Goal: Task Accomplishment & Management: Manage account settings

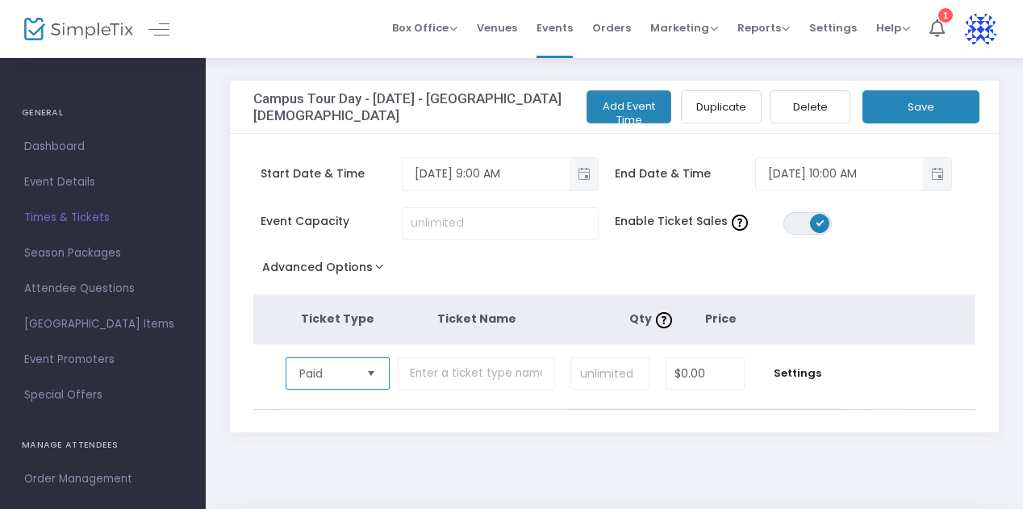
click at [359, 377] on span "Paid" at bounding box center [326, 373] width 66 height 31
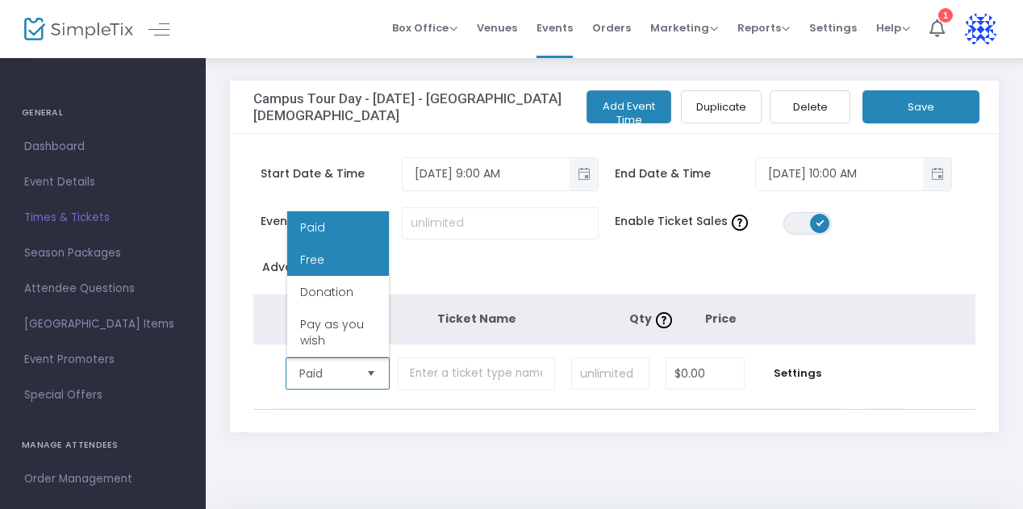
click at [343, 269] on li "Free" at bounding box center [338, 260] width 102 height 32
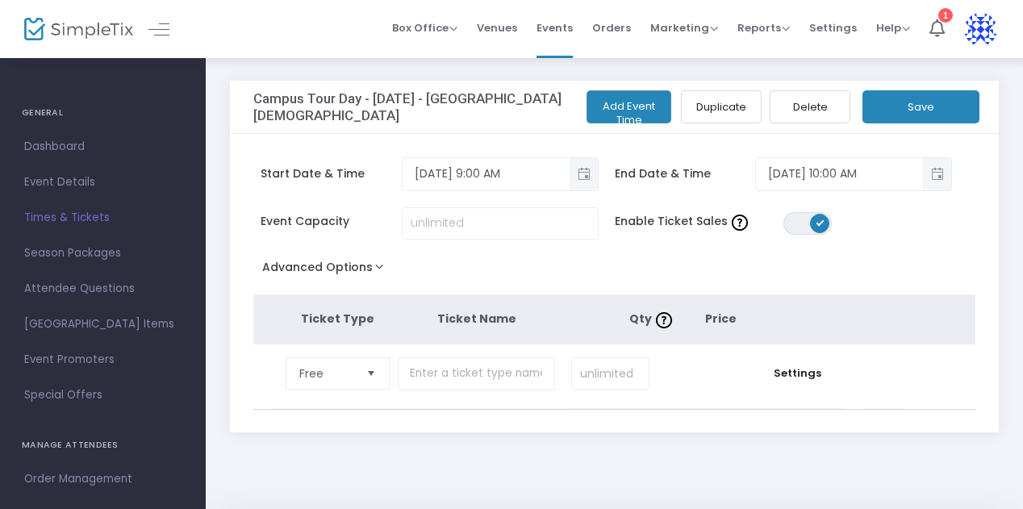
click at [925, 120] on button "Save" at bounding box center [920, 106] width 117 height 33
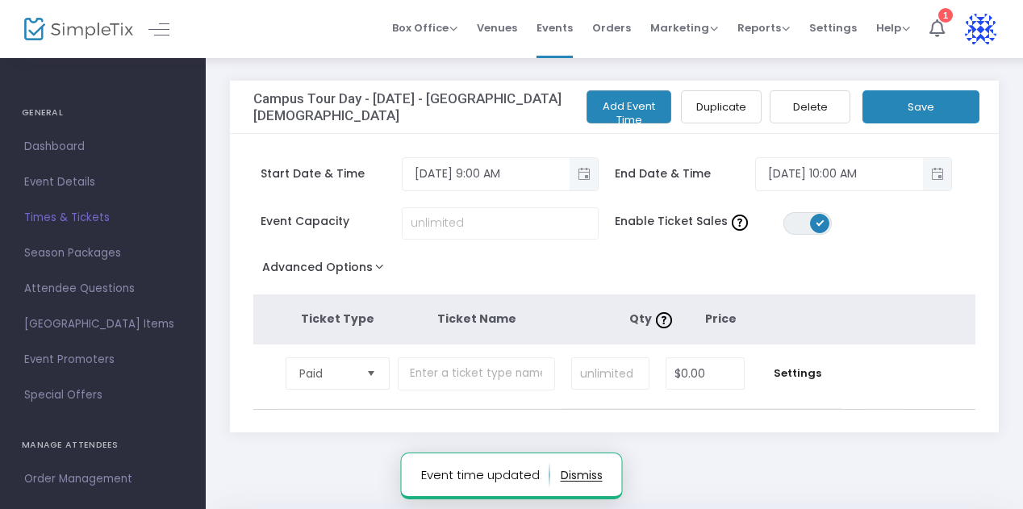
click at [633, 106] on button "Add Event Time" at bounding box center [628, 106] width 85 height 33
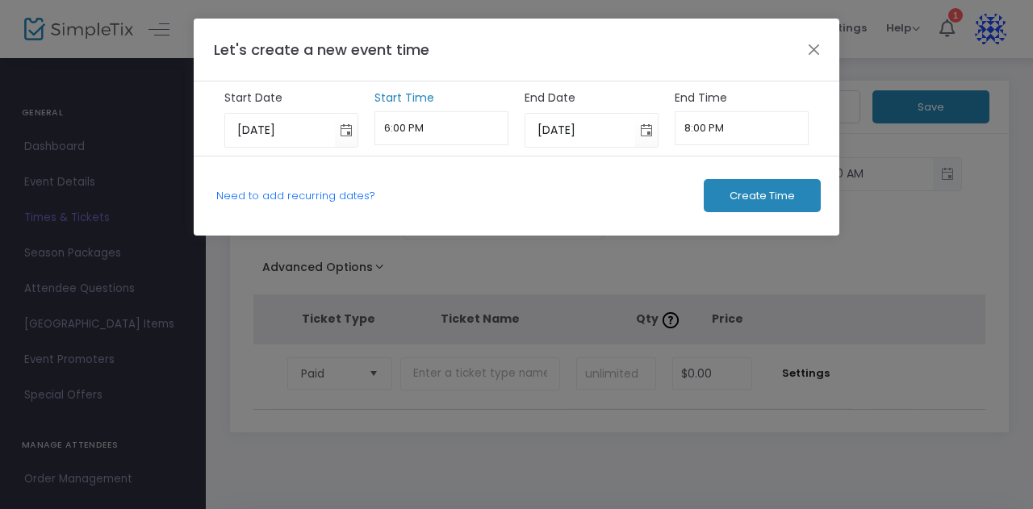
click at [442, 121] on input "6:00 PM" at bounding box center [441, 128] width 135 height 34
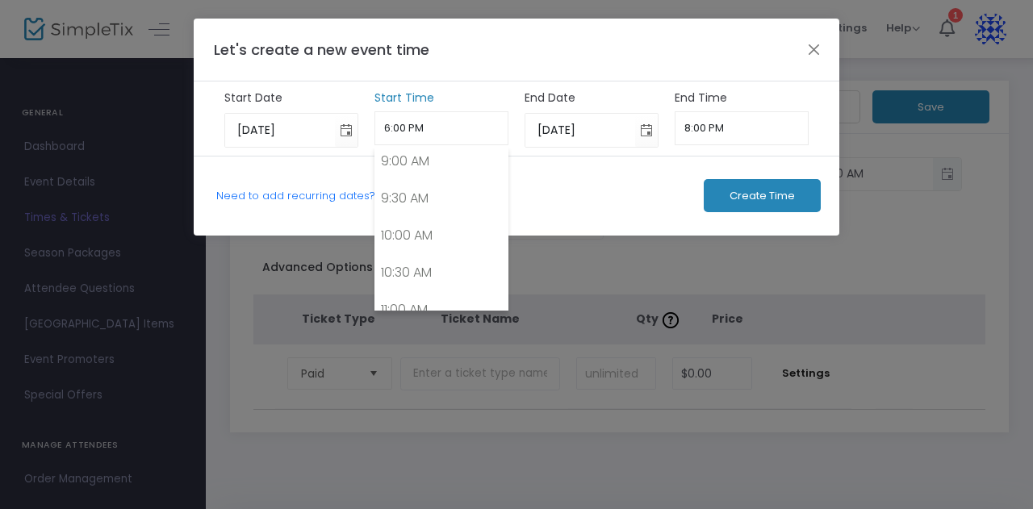
scroll to position [678, 0]
click at [402, 229] on link "10:00 AM" at bounding box center [441, 227] width 133 height 37
type input "10:00 AM"
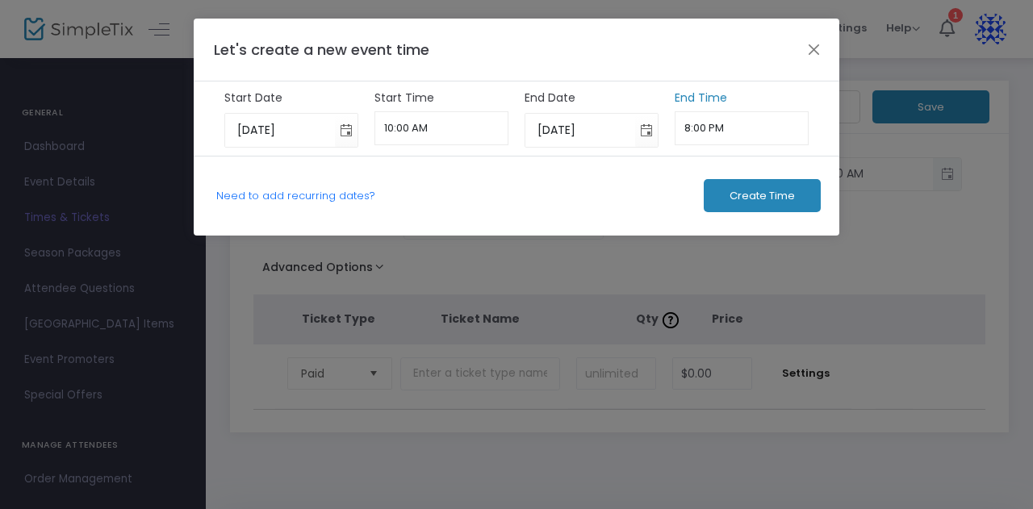
click at [750, 127] on input "8:00 PM" at bounding box center [741, 128] width 135 height 34
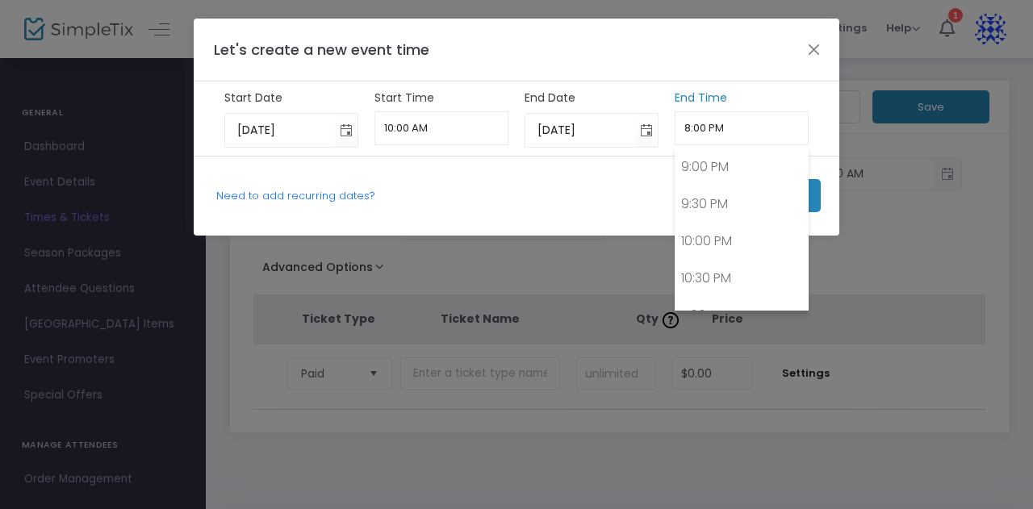
scroll to position [1560, 0]
click at [732, 236] on link "10:00 PM" at bounding box center [741, 236] width 133 height 37
type input "10:00 PM"
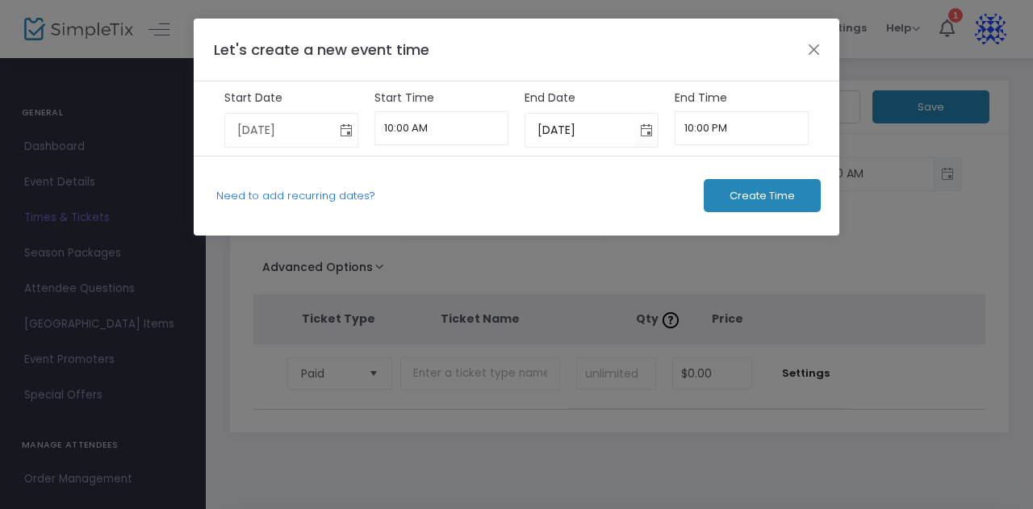
click at [346, 130] on span "Toggle calendar" at bounding box center [346, 130] width 27 height 27
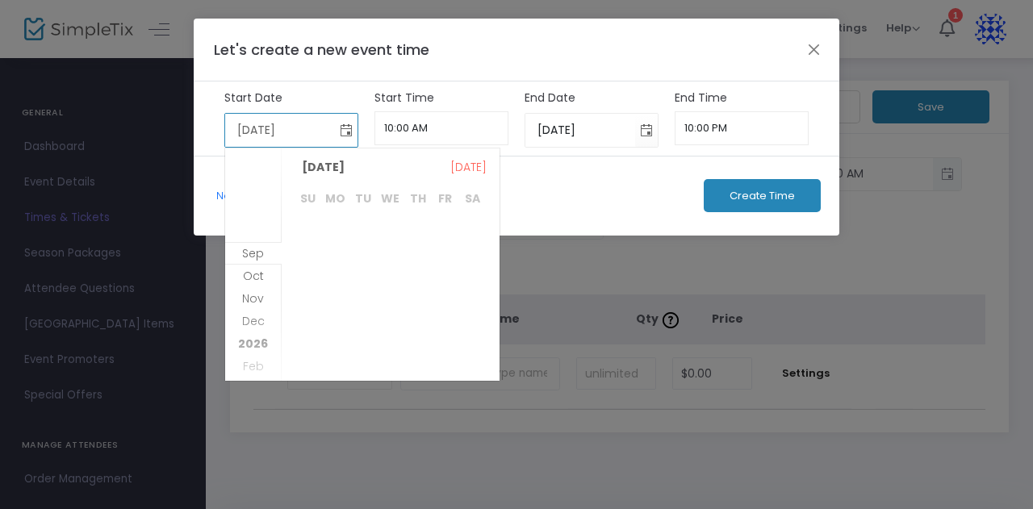
scroll to position [208, 0]
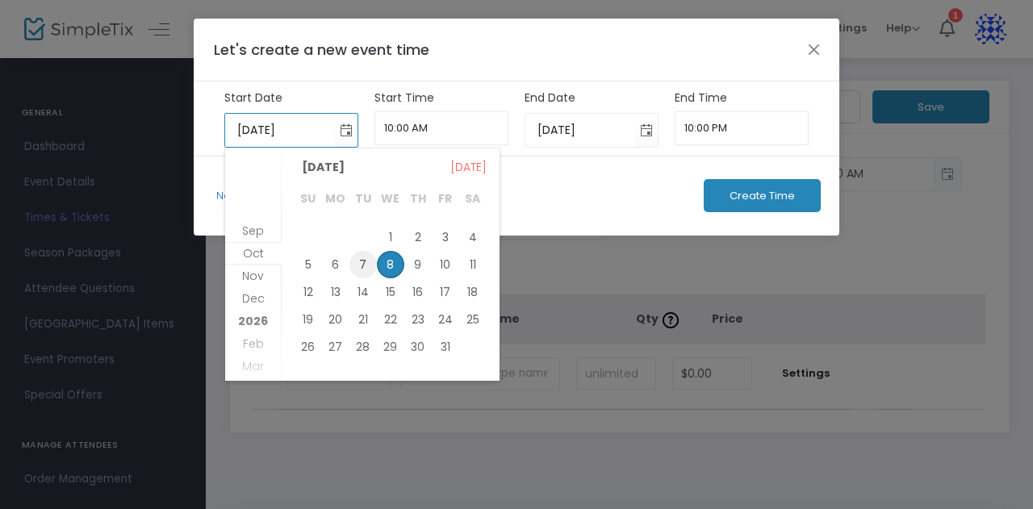
click at [364, 265] on span "7" at bounding box center [362, 264] width 27 height 27
type input "[DATE]"
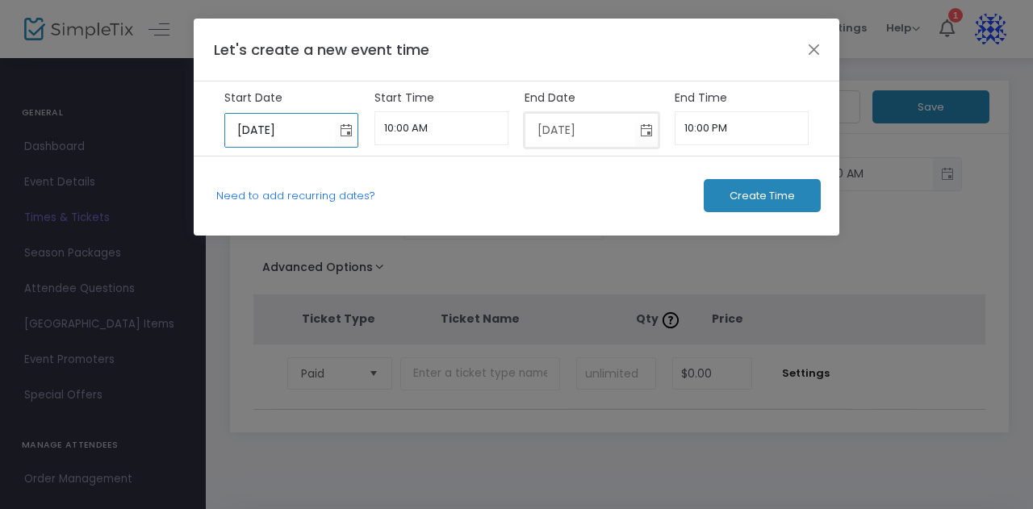
click at [576, 135] on input "[DATE]" at bounding box center [580, 130] width 111 height 33
click at [646, 131] on span "Toggle calendar" at bounding box center [646, 130] width 27 height 27
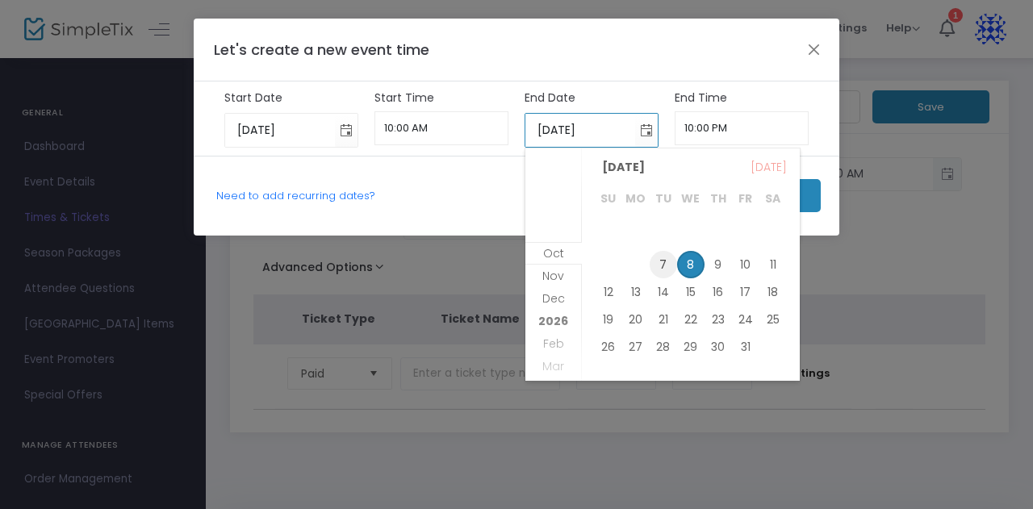
click at [660, 259] on span "7" at bounding box center [662, 264] width 27 height 27
type input "[DATE]"
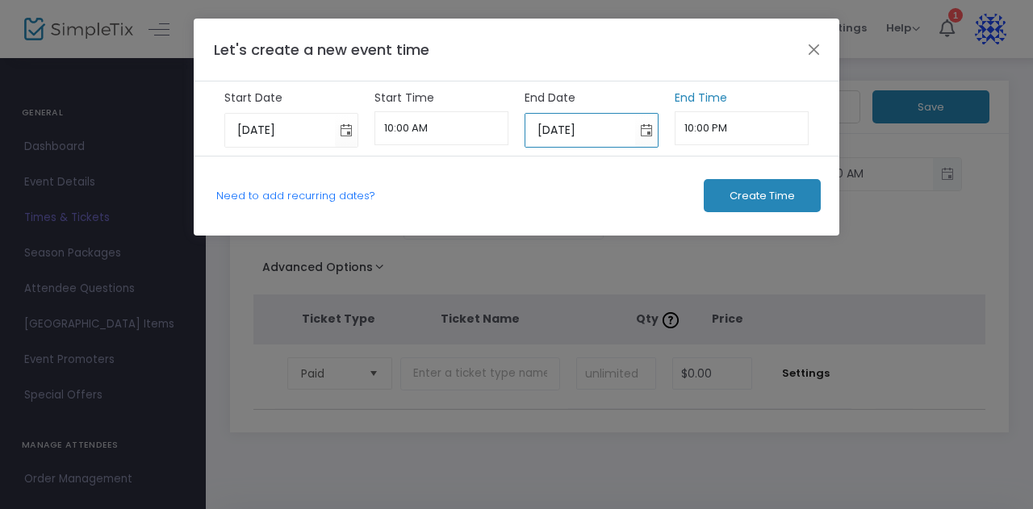
click at [749, 128] on input "10:00 PM" at bounding box center [741, 128] width 135 height 34
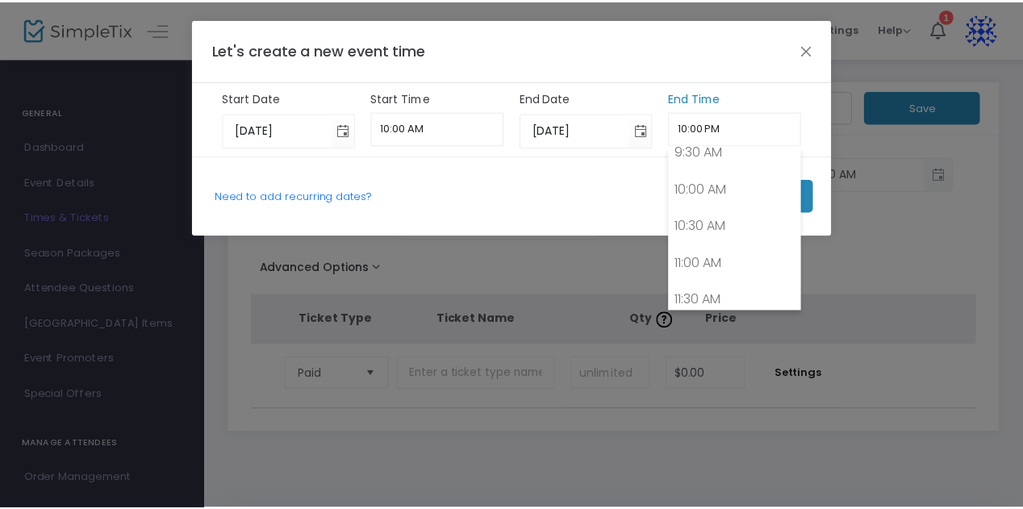
scroll to position [723, 0]
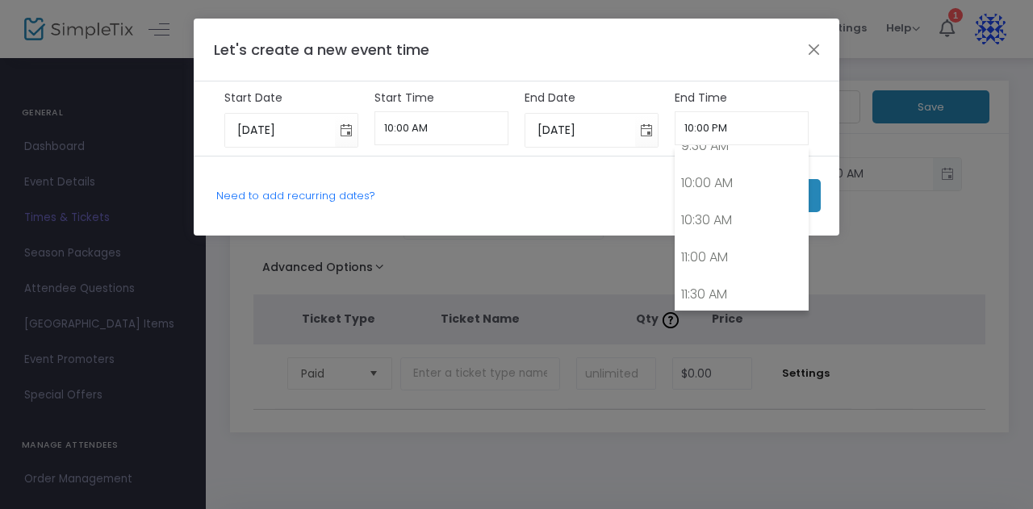
click at [724, 260] on link "11:00 AM" at bounding box center [741, 257] width 133 height 37
type input "11:00 AM"
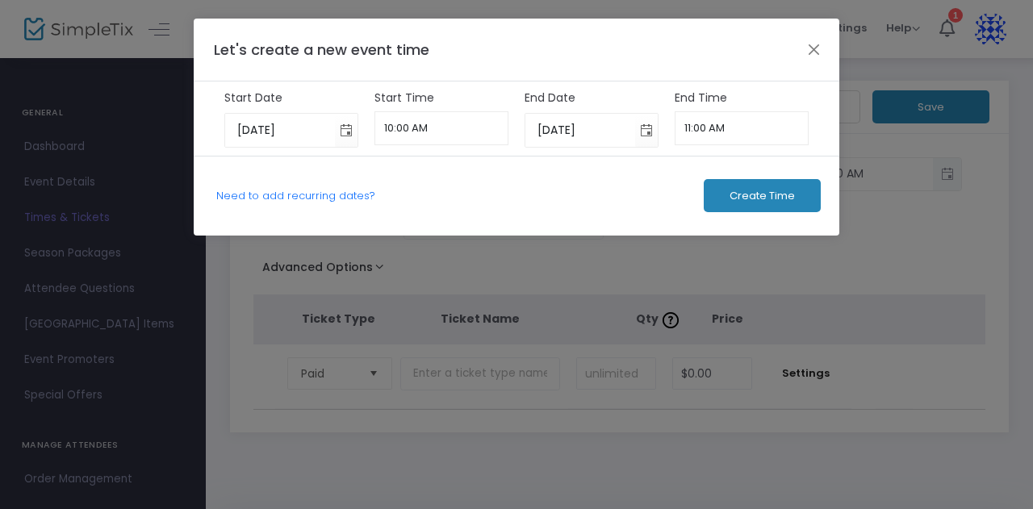
click at [767, 199] on span "Create Time" at bounding box center [761, 196] width 65 height 13
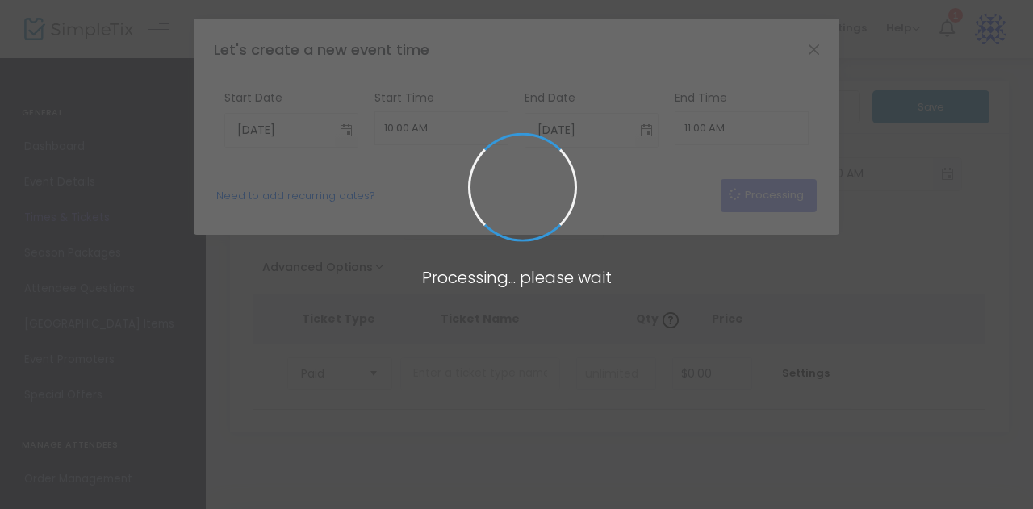
type input "[DATE]"
type input "6:00 PM"
type input "[DATE]"
type input "8:00 PM"
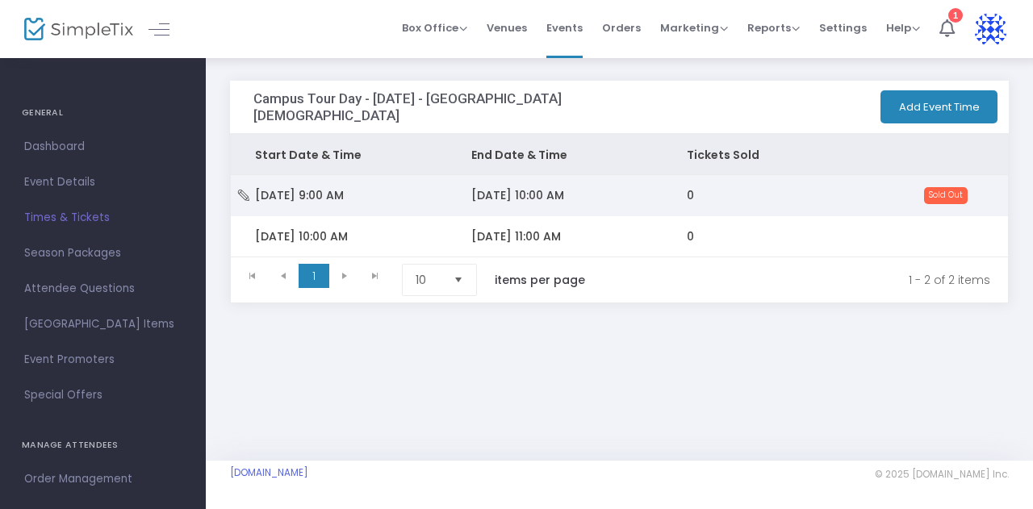
click at [870, 195] on td "Sold Out" at bounding box center [921, 195] width 173 height 40
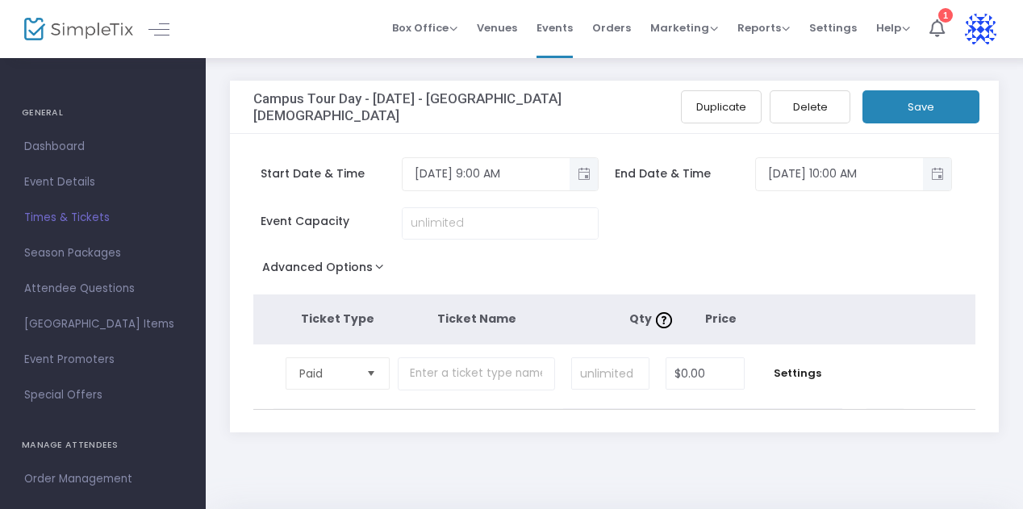
click at [363, 378] on span "Select" at bounding box center [370, 374] width 27 height 27
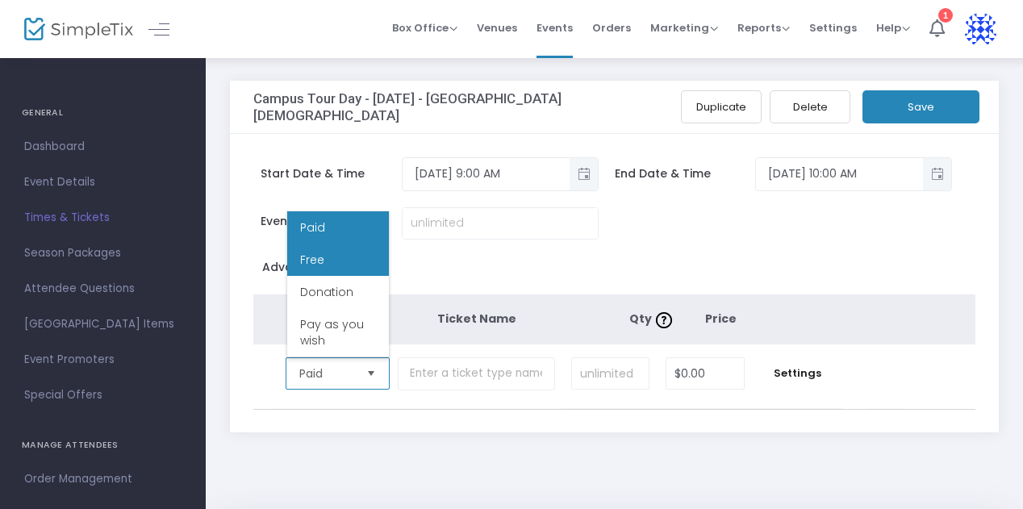
click at [350, 267] on li "Free" at bounding box center [338, 260] width 102 height 32
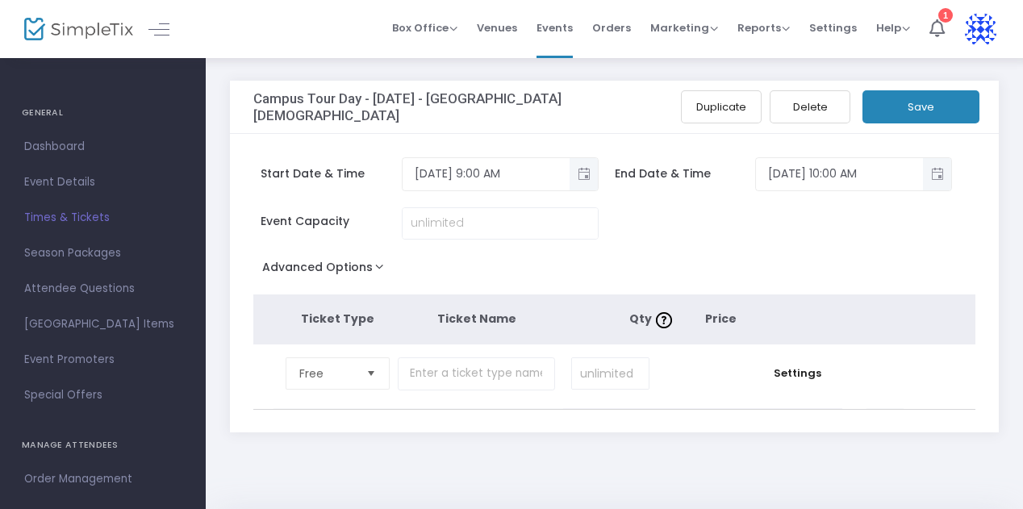
click at [938, 111] on button "Save" at bounding box center [920, 106] width 117 height 33
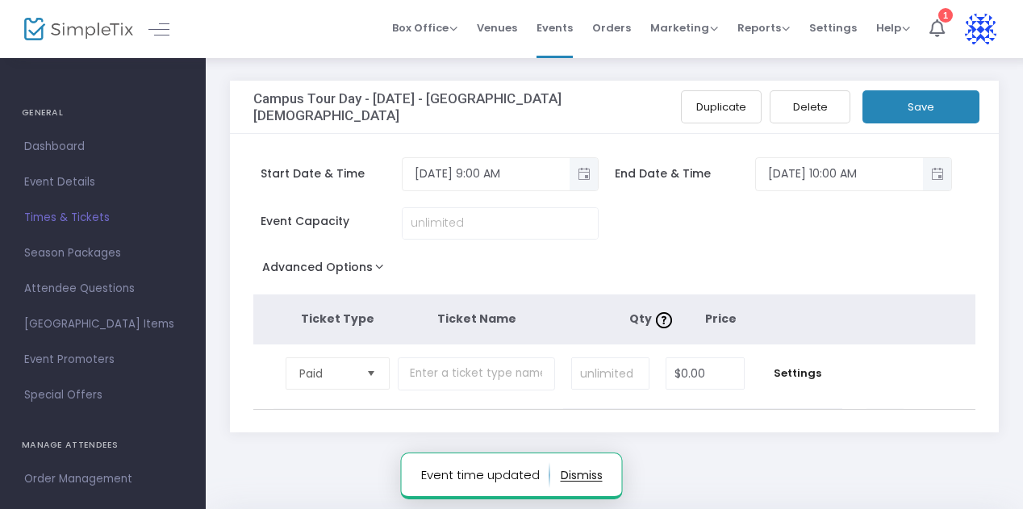
click at [595, 482] on button "button" at bounding box center [582, 475] width 42 height 26
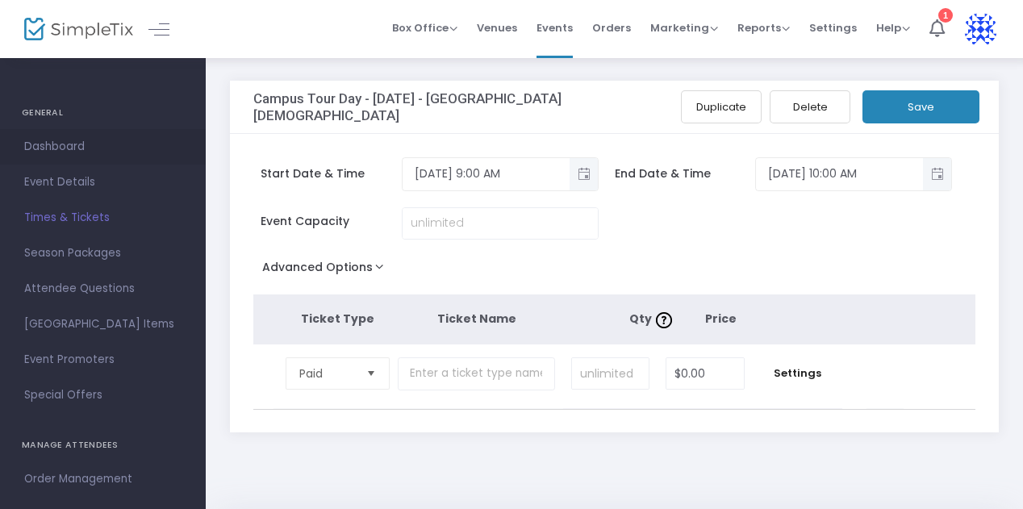
click at [55, 155] on span "Dashboard" at bounding box center [102, 146] width 157 height 21
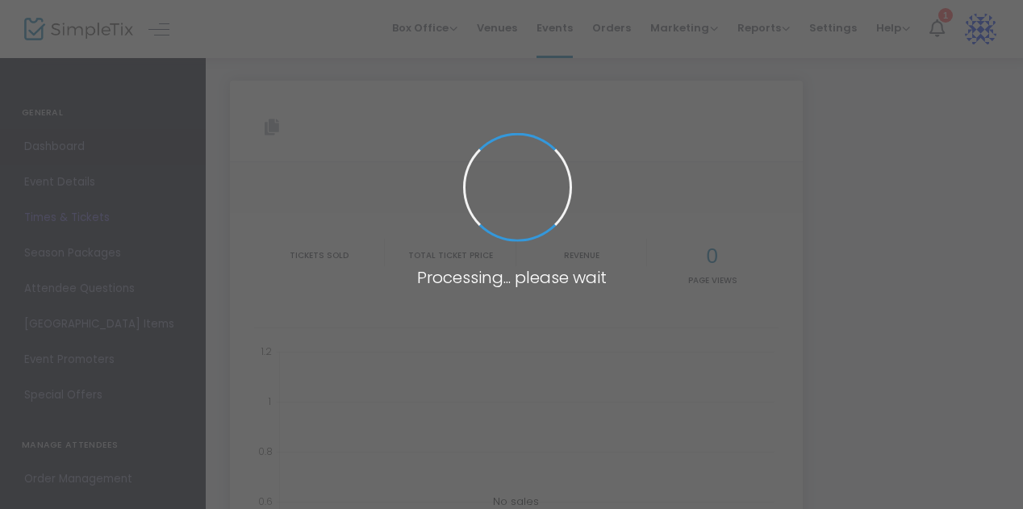
type input "[URL][DOMAIN_NAME][PERSON_NAME]"
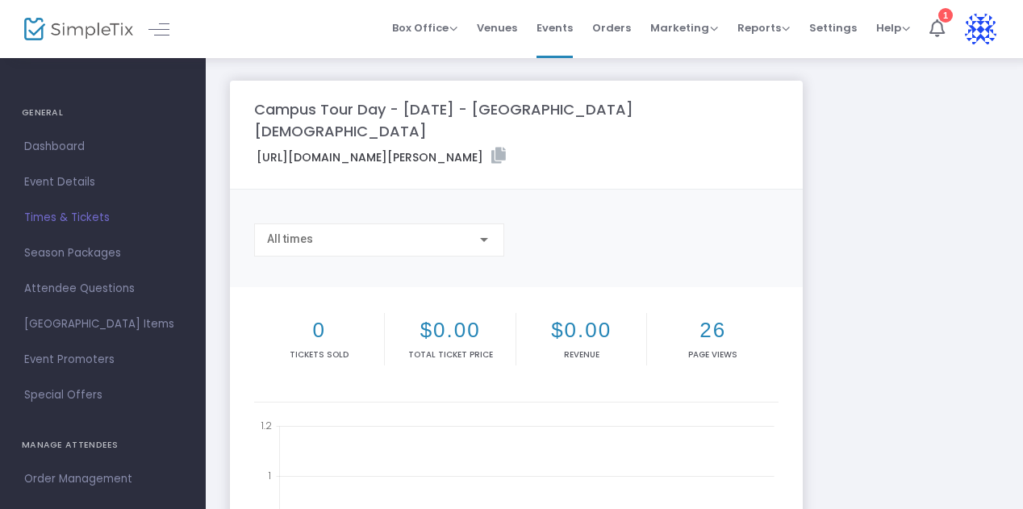
click at [54, 231] on link "Times & Tickets" at bounding box center [103, 217] width 206 height 35
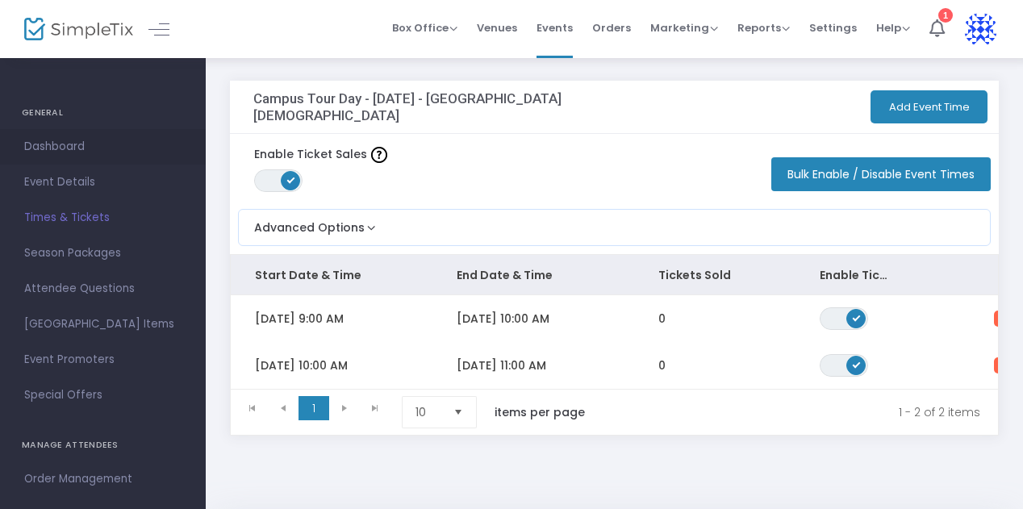
click at [65, 152] on span "Dashboard" at bounding box center [102, 146] width 157 height 21
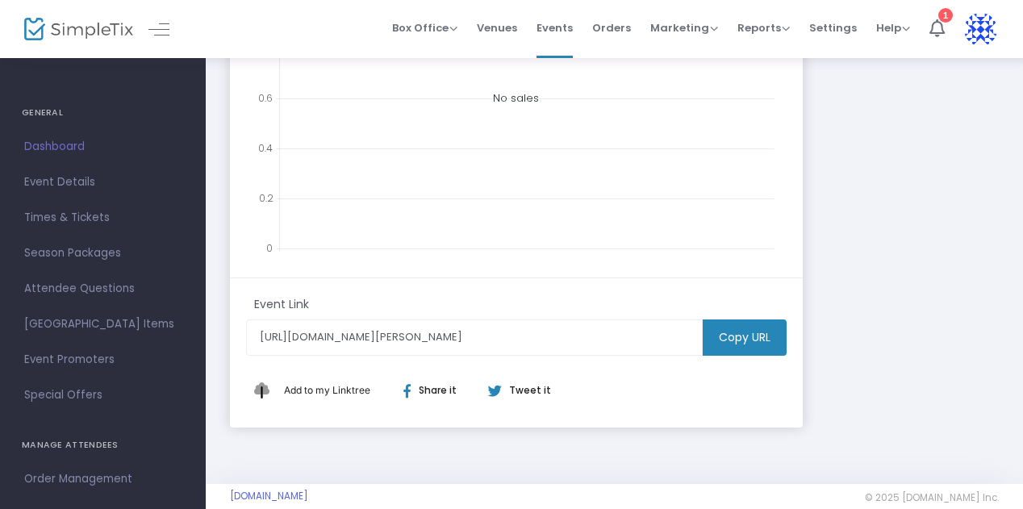
scroll to position [497, 0]
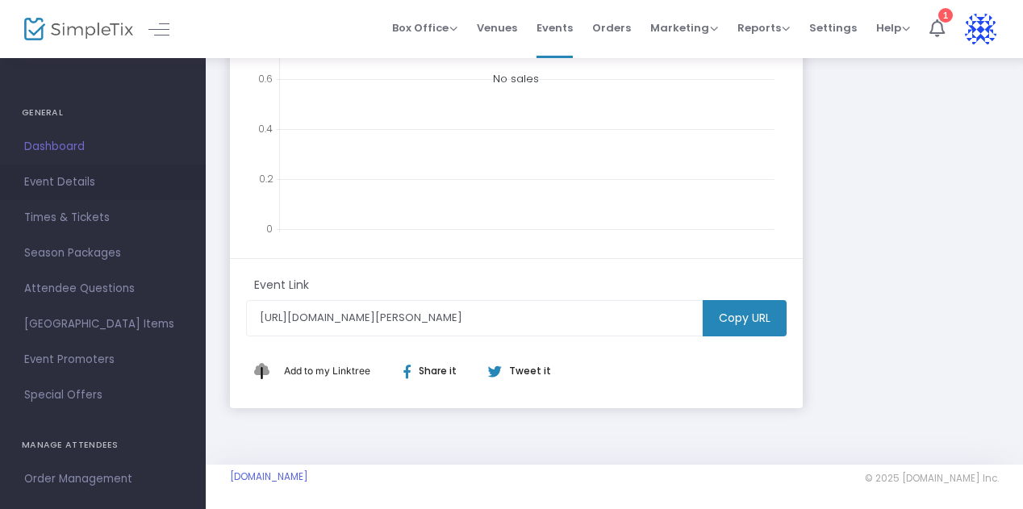
click at [56, 184] on span "Event Details" at bounding box center [102, 182] width 157 height 21
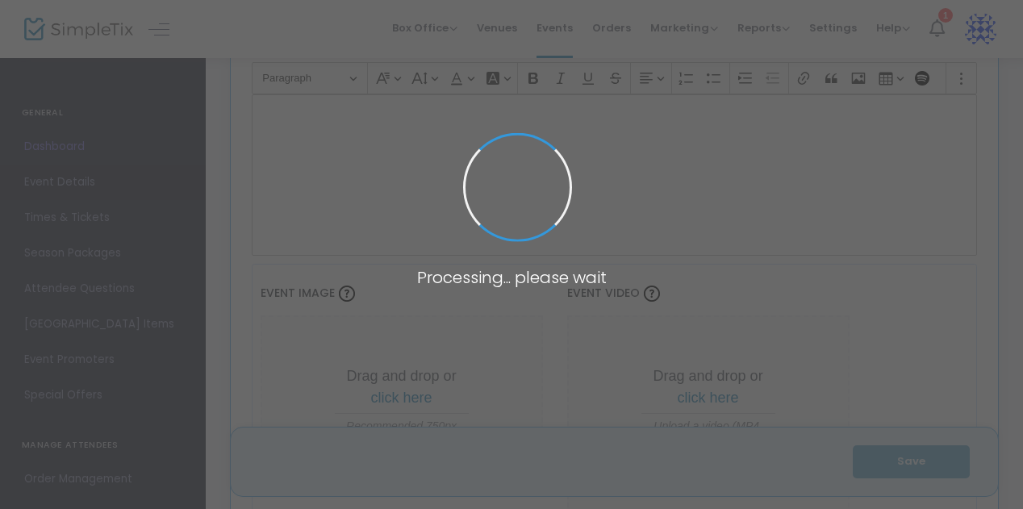
type input "Campus Tour Day - [DATE] - [GEOGRAPHIC_DATA][DEMOGRAPHIC_DATA]"
type textarea "Landmark [PERSON_NAME] is a place that sees each child, prays for each child, c…"
type input "Reserve Your Tour"
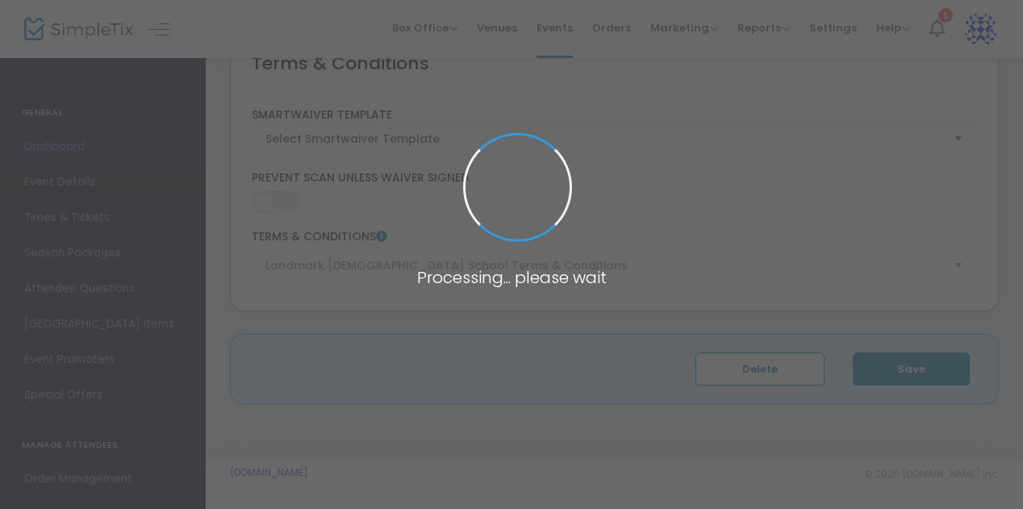
type input "[GEOGRAPHIC_DATA][DEMOGRAPHIC_DATA] - [GEOGRAPHIC_DATA]"
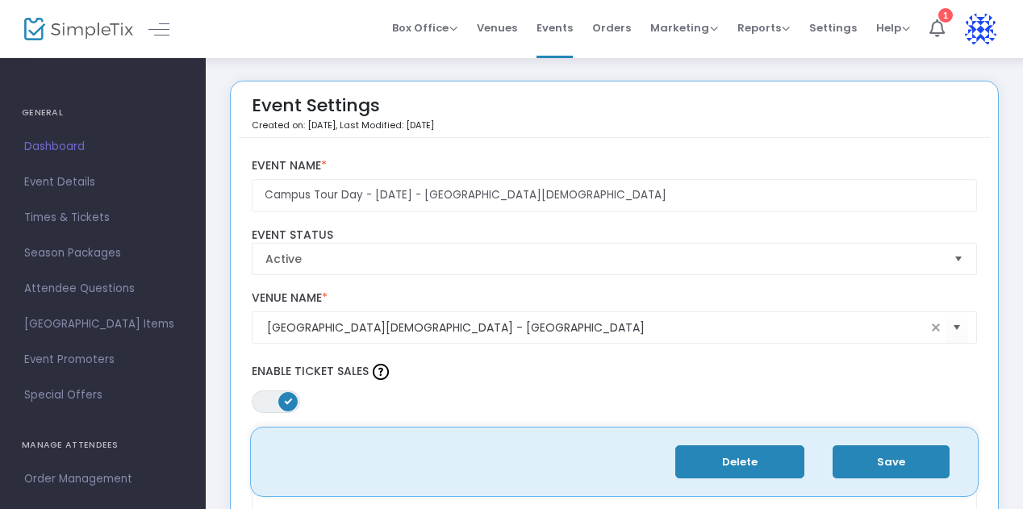
click at [774, 468] on button "Delete" at bounding box center [739, 461] width 129 height 33
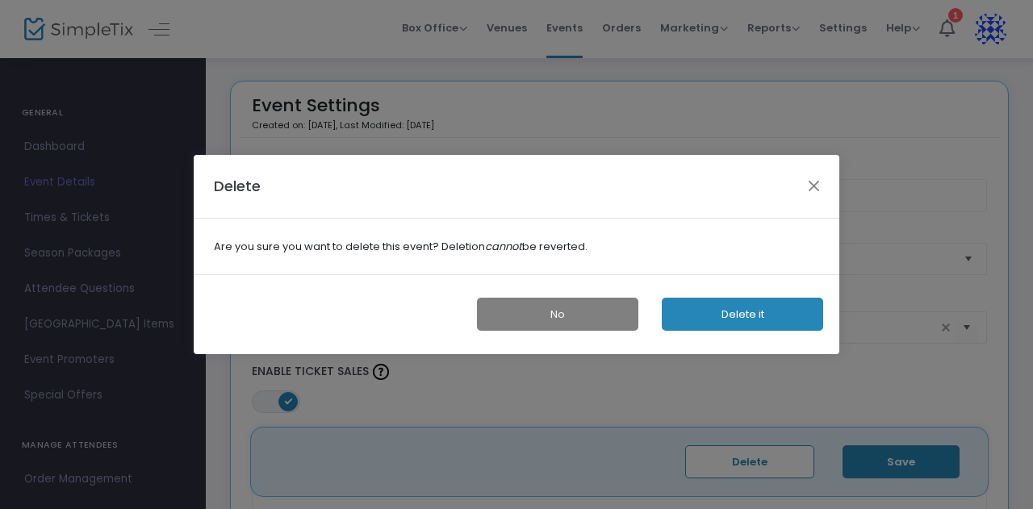
click at [762, 319] on button "Delete it" at bounding box center [742, 314] width 161 height 33
